Goal: Task Accomplishment & Management: Complete application form

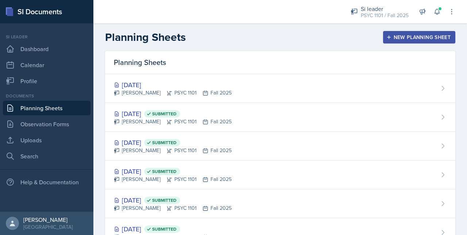
click at [391, 40] on div "New Planning Sheet" at bounding box center [419, 37] width 63 height 6
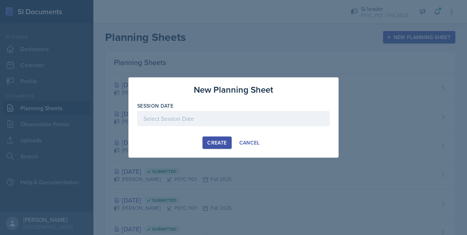
click at [239, 112] on div at bounding box center [233, 118] width 193 height 15
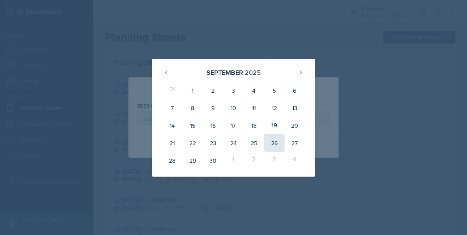
click at [277, 151] on div "26" at bounding box center [274, 143] width 20 height 18
type input "[DATE]"
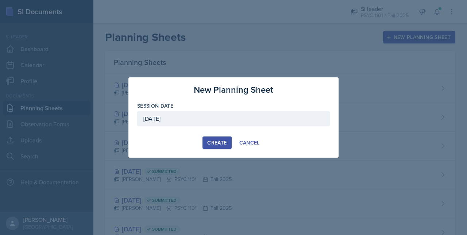
click at [210, 138] on button "Create" at bounding box center [216, 142] width 29 height 12
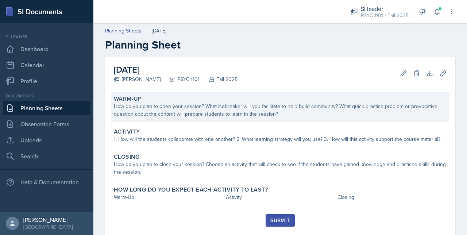
click at [140, 111] on div "How do you plan to open your session? What icebreaker will you facilitate to he…" at bounding box center [280, 109] width 333 height 15
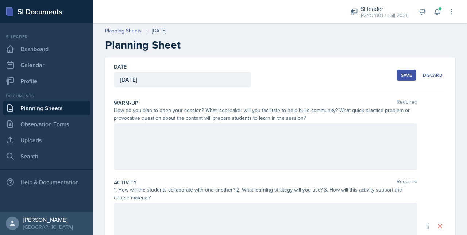
click at [144, 140] on div at bounding box center [265, 146] width 303 height 47
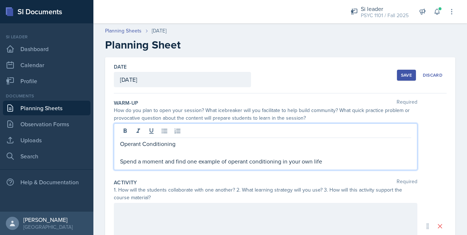
click at [130, 140] on p "Operant Conditioning" at bounding box center [265, 143] width 291 height 9
click at [243, 159] on p "Spend a moment and find one example of operant conditioning in your own life" at bounding box center [265, 161] width 291 height 9
click at [328, 162] on p "Spend a moment and find one example of classical conditioning in your own life" at bounding box center [265, 161] width 291 height 9
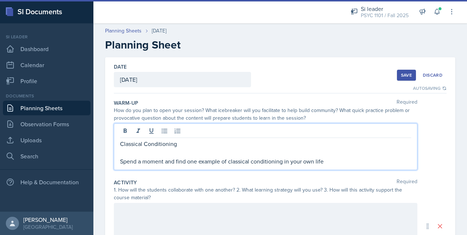
click at [262, 212] on div at bounding box center [265, 226] width 303 height 47
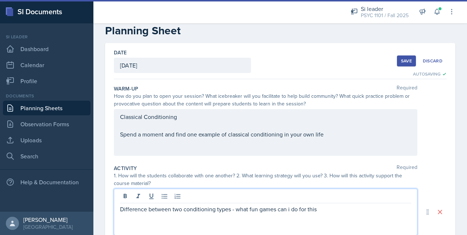
scroll to position [13, 0]
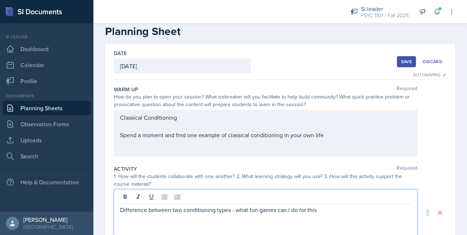
click at [324, 137] on p "Spend a moment and find one example of classical conditioning in your own life" at bounding box center [265, 135] width 291 height 9
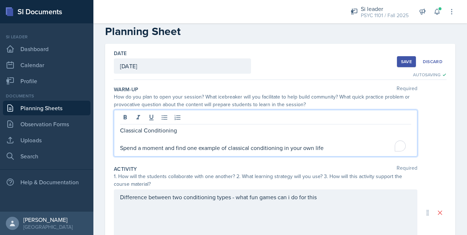
scroll to position [26, 0]
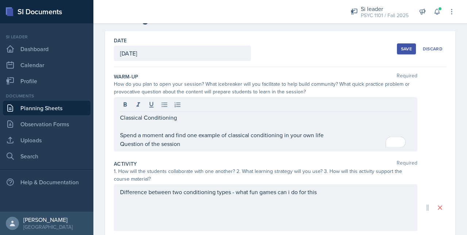
click at [401, 51] on div "Save" at bounding box center [406, 49] width 11 height 6
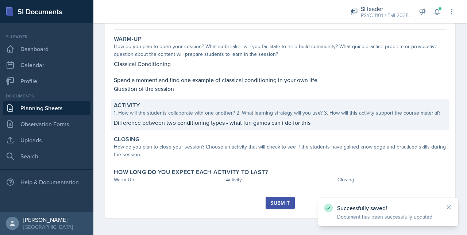
scroll to position [0, 0]
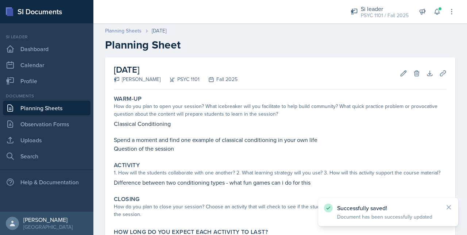
click at [126, 27] on link "Planning Sheets" at bounding box center [123, 31] width 36 height 8
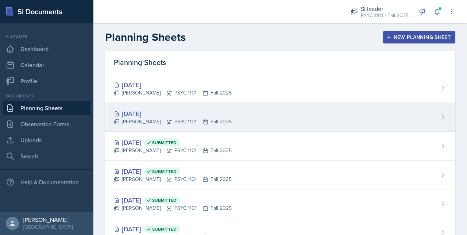
click at [167, 115] on div "[DATE]" at bounding box center [173, 114] width 118 height 10
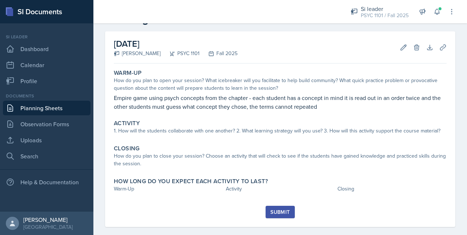
scroll to position [27, 0]
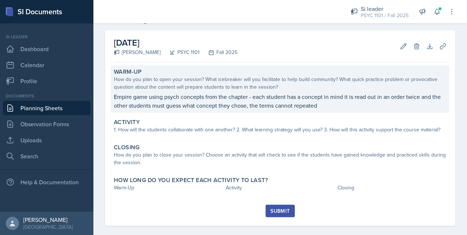
click at [155, 94] on p "Empire game using psych concepts from the chapter - each student has a concept …" at bounding box center [280, 101] width 333 height 18
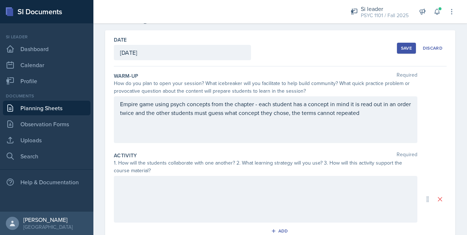
click at [389, 117] on div "Empire game using psych concepts from the chapter - each student has a concept …" at bounding box center [265, 119] width 303 height 47
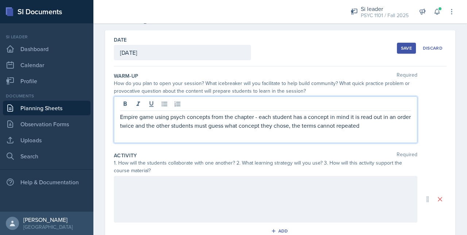
scroll to position [39, 0]
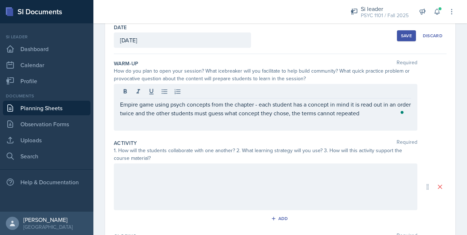
click at [380, 117] on div "Empire game using psych concepts from the chapter - each student has a concept …" at bounding box center [265, 107] width 303 height 47
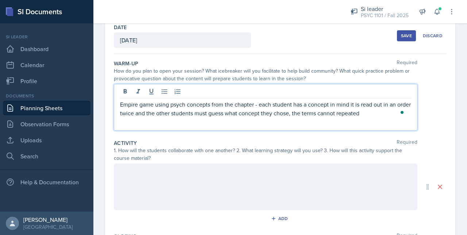
click at [377, 114] on p "Empire game using psych concepts from the chapter - each student has a concept …" at bounding box center [265, 109] width 291 height 18
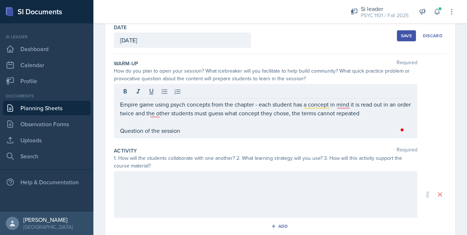
click at [139, 182] on div at bounding box center [265, 194] width 303 height 47
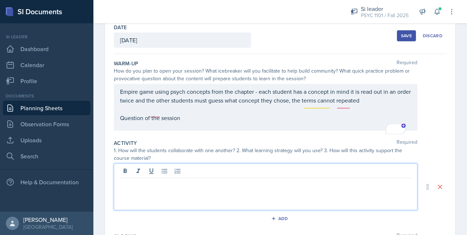
scroll to position [52, 0]
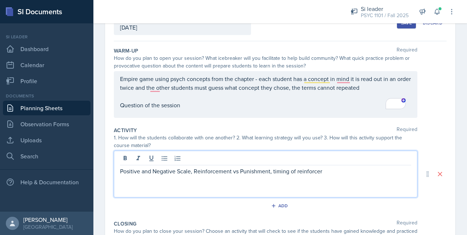
click at [191, 171] on p "Positive and Negative Scale, Reinforcement vs Punishment, timing of reinforcer" at bounding box center [265, 171] width 291 height 9
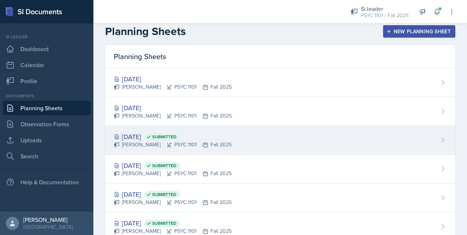
scroll to position [5, 0]
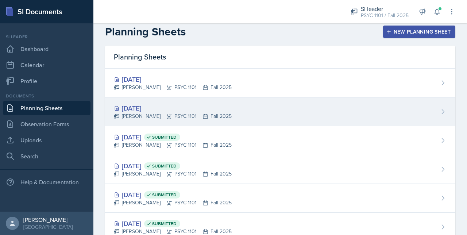
click at [227, 98] on div "[DATE] [PERSON_NAME] PSYC 1101 Fall 2025" at bounding box center [280, 111] width 350 height 29
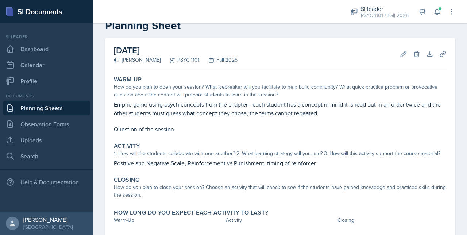
scroll to position [54, 0]
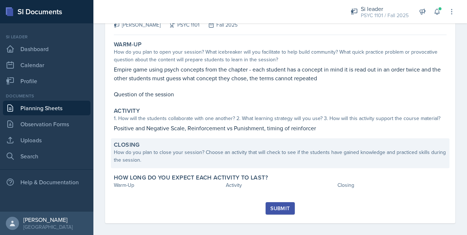
click at [129, 158] on div "How do you plan to close your session? Choose an activity that will check to se…" at bounding box center [280, 155] width 333 height 15
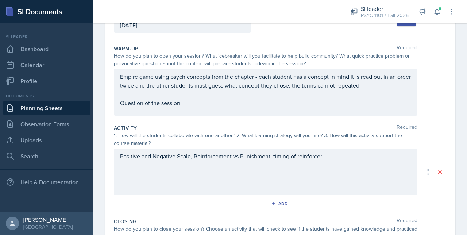
click at [131, 172] on div "Positive and Negative Scale, Reinforcement vs Punishment, timing of reinforcer" at bounding box center [265, 171] width 303 height 47
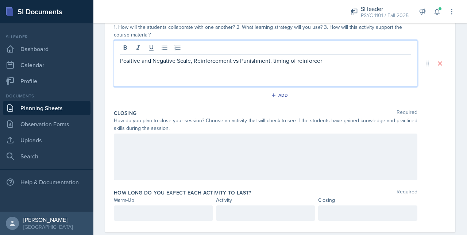
click at [124, 151] on div at bounding box center [265, 156] width 303 height 47
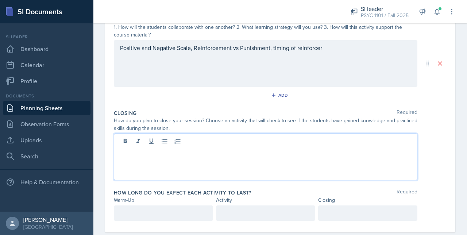
scroll to position [175, 0]
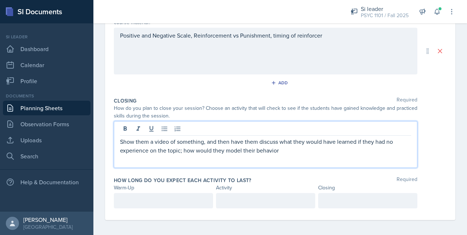
click at [121, 37] on div "Positive and Negative Scale, Reinforcement vs Punishment, timing of reinforcer" at bounding box center [265, 51] width 303 height 47
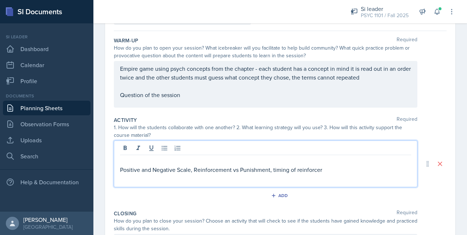
scroll to position [58, 0]
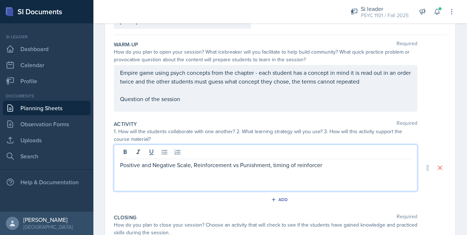
click at [128, 82] on p "Empire game using psych concepts from the chapter - each student has a concept …" at bounding box center [265, 77] width 291 height 18
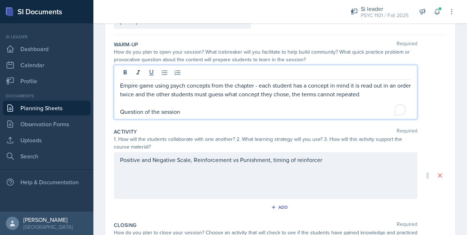
scroll to position [66, 0]
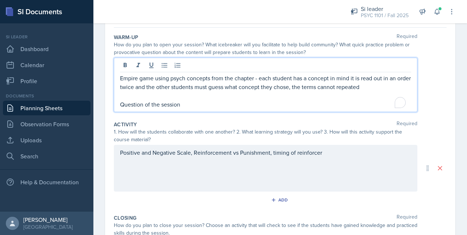
click at [123, 89] on p "Empire game using psych concepts from the chapter - each student has a concept …" at bounding box center [265, 83] width 291 height 18
click at [123, 93] on p "To enrich screen reader interactions, please activate Accessibility in Grammarl…" at bounding box center [265, 95] width 291 height 9
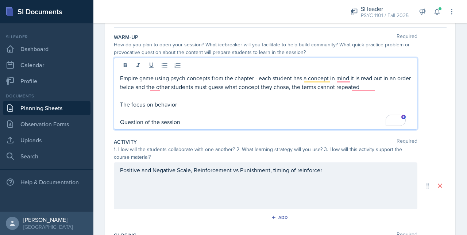
click at [185, 101] on p "The focus on behavior" at bounding box center [265, 104] width 291 height 9
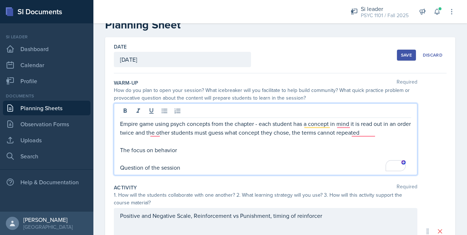
scroll to position [17, 0]
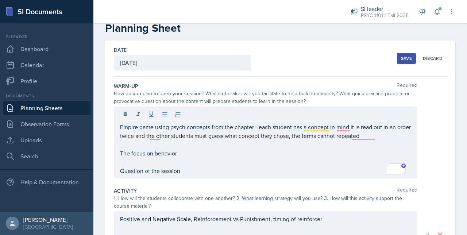
click at [403, 55] on div "Save" at bounding box center [406, 58] width 11 height 6
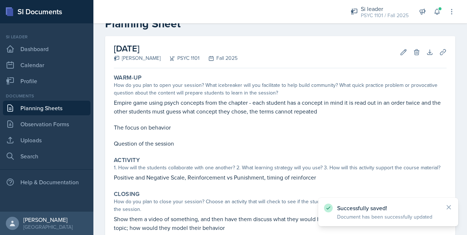
scroll to position [0, 0]
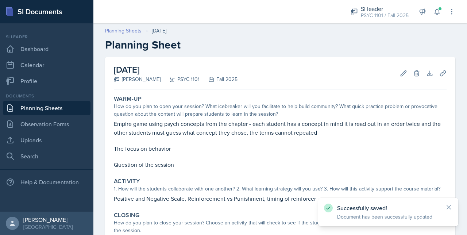
click at [125, 30] on link "Planning Sheets" at bounding box center [123, 31] width 36 height 8
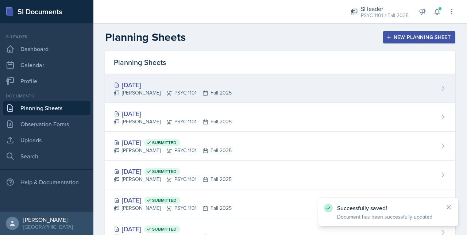
click at [152, 92] on div "[PERSON_NAME] PSYC 1101 Fall 2025" at bounding box center [173, 93] width 118 height 8
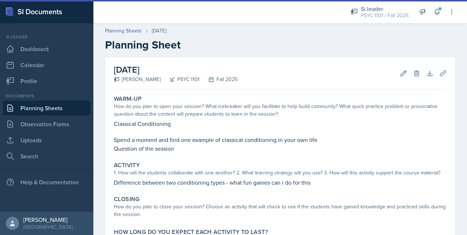
scroll to position [60, 0]
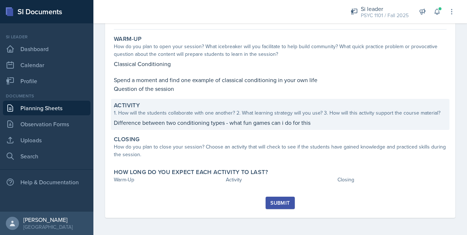
click at [170, 122] on p "Difference between two conditioning types - what fun games can i do for this" at bounding box center [280, 122] width 333 height 9
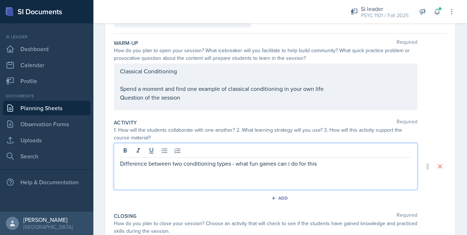
click at [120, 151] on div "Difference between two conditioning types - what fun games can i do for this" at bounding box center [265, 166] width 303 height 47
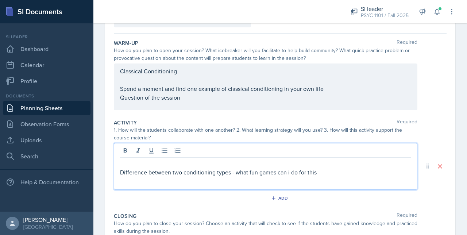
click at [121, 159] on p at bounding box center [265, 163] width 291 height 9
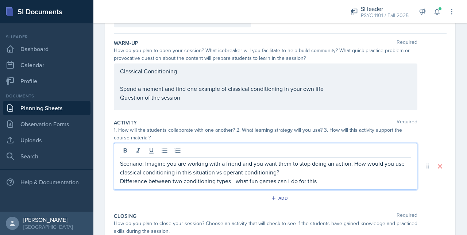
scroll to position [80, 0]
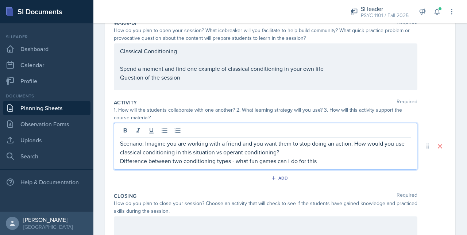
click at [236, 140] on p "Scenario: Imagine you are working with a friend and you want them to stop doing…" at bounding box center [265, 148] width 291 height 18
click at [356, 141] on p "Scenario: Imagine you are working with your dog and you want them to stop doing…" at bounding box center [265, 148] width 291 height 18
drag, startPoint x: 354, startPoint y: 143, endPoint x: 316, endPoint y: 142, distance: 37.9
click at [316, 142] on p "Scenario: Imagine you are working with your dog and you want them to stop doing…" at bounding box center [265, 148] width 291 height 18
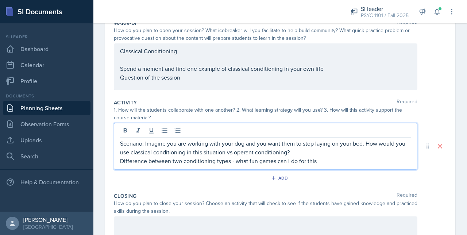
click at [241, 152] on p "Scenario: Imagine you are working with your dog and you want them to stop layin…" at bounding box center [265, 148] width 291 height 18
click at [308, 151] on p "Scenario: Imagine you are working with your dog and you want them to stop layin…" at bounding box center [265, 148] width 291 height 18
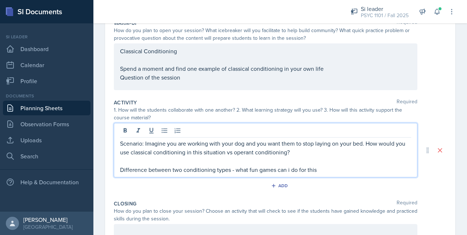
click at [314, 143] on p "Scenario: Imagine you are working with your dog and you want them to stop layin…" at bounding box center [265, 148] width 291 height 18
click at [311, 150] on p "Scenario: Imagine you are working with your dog and you want them to stop layin…" at bounding box center [265, 148] width 291 height 18
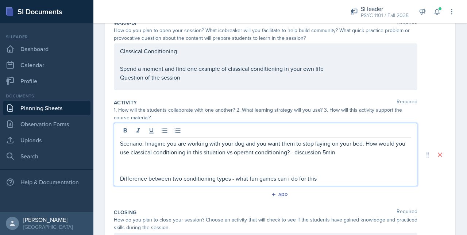
click at [349, 154] on p "Scenario: Imagine you are working with your dog and you want them to stop layin…" at bounding box center [265, 148] width 291 height 18
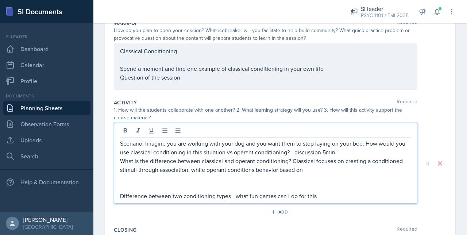
click at [225, 169] on p "What is the difference between classical and operant conditioning? Classical fo…" at bounding box center [265, 165] width 291 height 18
click at [312, 169] on p "What is the difference between classical and operant conditioning? Classical fo…" at bounding box center [265, 165] width 291 height 18
click at [225, 171] on p "What is the difference between classical and operant conditioning? Classical fo…" at bounding box center [265, 165] width 291 height 18
click at [227, 171] on p "What is the difference between classical and operant conditioning? Classical fo…" at bounding box center [265, 165] width 291 height 18
click at [301, 170] on p "What is the difference between classical and operant conditioning? Classical fo…" at bounding box center [265, 165] width 291 height 18
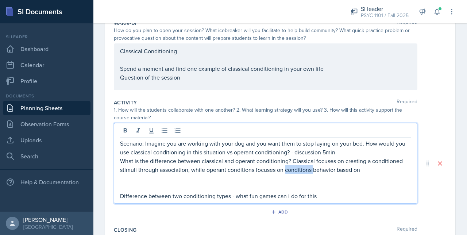
click at [301, 170] on p "What is the difference between classical and operant conditioning? Classical fo…" at bounding box center [265, 165] width 291 height 18
click at [306, 171] on p "What is the difference between classical and operant conditioning? Classical fo…" at bounding box center [265, 165] width 291 height 18
click at [337, 171] on p "What is the difference between classical and operant conditioning? Classical fo…" at bounding box center [265, 165] width 291 height 18
click at [284, 170] on p "What is the difference between classical and operant conditioning? Classical fo…" at bounding box center [265, 165] width 291 height 18
click at [364, 170] on p "What is the difference between classical and operant conditioning? Classical fo…" at bounding box center [265, 165] width 291 height 18
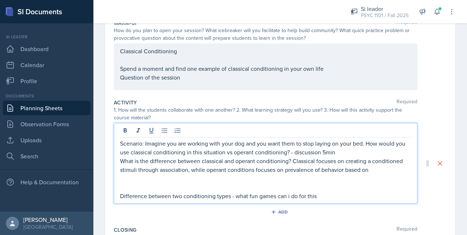
click at [366, 170] on p "What is the difference between classical and operant conditioning? Classical fo…" at bounding box center [265, 165] width 291 height 18
click at [372, 170] on p "What is the difference between classical and operant conditioning? Classical fo…" at bounding box center [265, 165] width 291 height 18
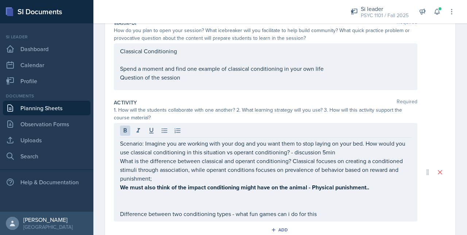
click at [191, 113] on div "1. How will the students collaborate with one another? 2. What learning strateg…" at bounding box center [265, 113] width 303 height 15
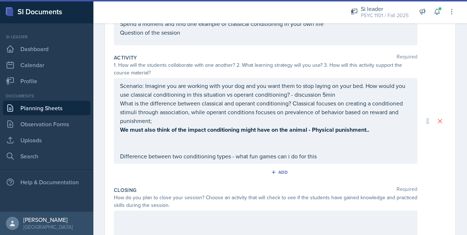
scroll to position [125, 0]
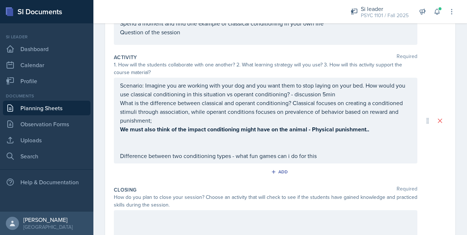
click at [155, 207] on div "How do you plan to close your session? Choose an activity that will check to se…" at bounding box center [265, 200] width 303 height 15
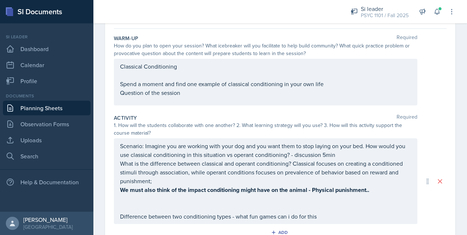
scroll to position [0, 0]
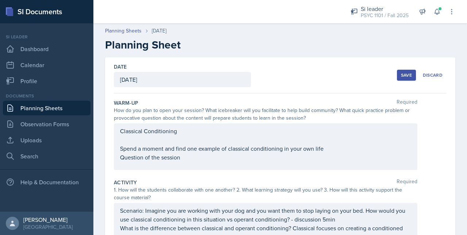
click at [400, 70] on button "Save" at bounding box center [406, 75] width 19 height 11
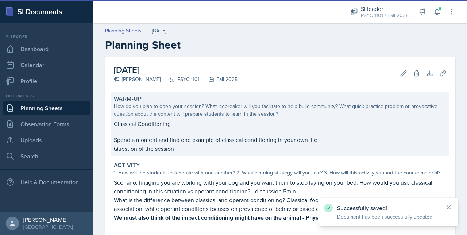
drag, startPoint x: 400, startPoint y: 70, endPoint x: 303, endPoint y: 117, distance: 108.0
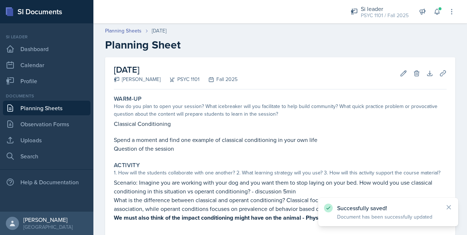
click at [114, 26] on header "Planning Sheets [DATE] Planning Sheet" at bounding box center [279, 39] width 373 height 39
click at [116, 32] on link "Planning Sheets" at bounding box center [123, 31] width 36 height 8
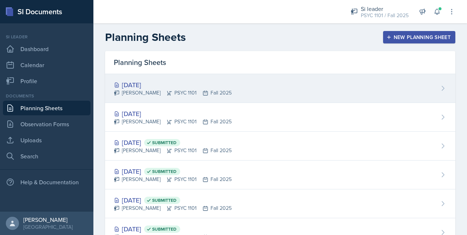
click at [178, 98] on div "[DATE] [PERSON_NAME] PSYC 1101 Fall 2025" at bounding box center [280, 88] width 350 height 29
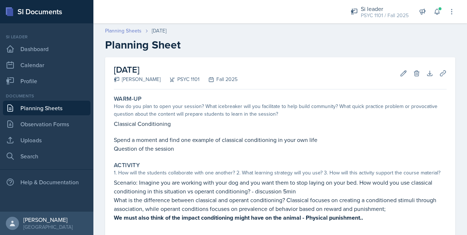
click at [123, 30] on link "Planning Sheets" at bounding box center [123, 31] width 36 height 8
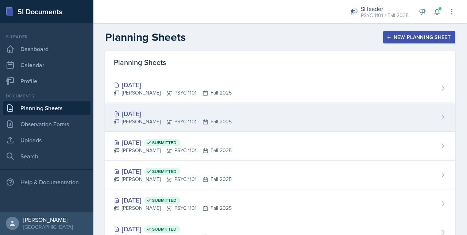
click at [226, 123] on div "[PERSON_NAME] PSYC 1101 Fall 2025" at bounding box center [173, 122] width 118 height 8
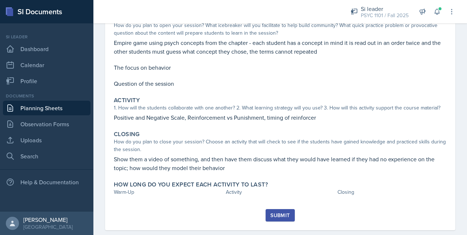
scroll to position [82, 0]
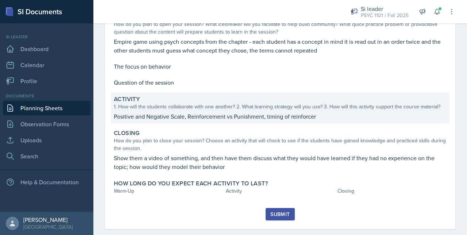
click at [319, 117] on p "Positive and Negative Scale, Reinforcement vs Punishment, timing of reinforcer" at bounding box center [280, 116] width 333 height 9
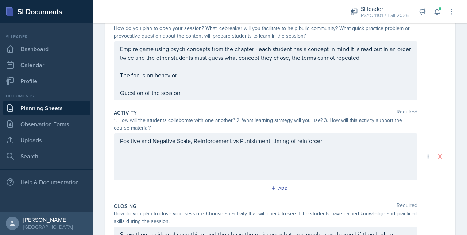
click at [340, 144] on div "Positive and Negative Scale, Reinforcement vs Punishment, timing of reinforcer" at bounding box center [265, 156] width 303 height 47
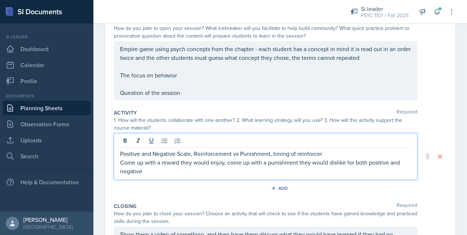
scroll to position [45, 0]
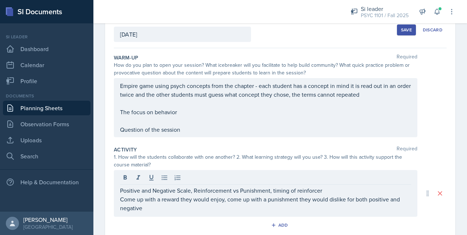
click at [401, 27] on div "Save" at bounding box center [406, 30] width 11 height 6
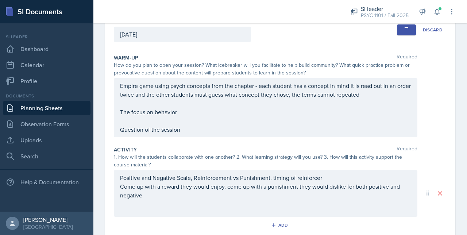
drag, startPoint x: 401, startPoint y: 27, endPoint x: 168, endPoint y: -27, distance: 238.6
click at [168, 0] on html "SI Documents Si leader Dashboard Calendar Profile Documents Planning Sheets Obs…" at bounding box center [233, 117] width 467 height 235
